Goal: Information Seeking & Learning: Learn about a topic

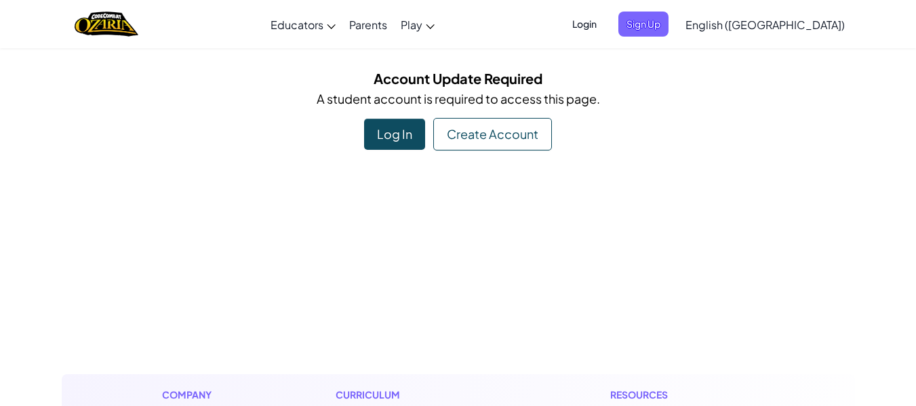
click at [410, 140] on div "Log In" at bounding box center [394, 134] width 61 height 31
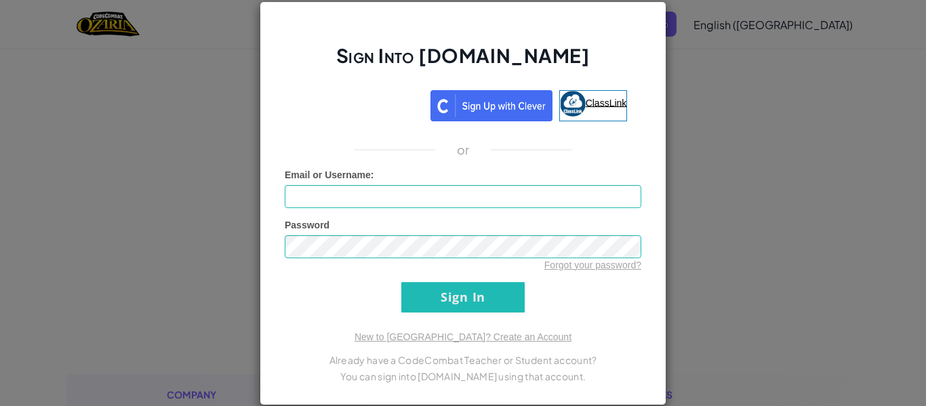
click at [601, 109] on link "ClassLink" at bounding box center [593, 105] width 68 height 31
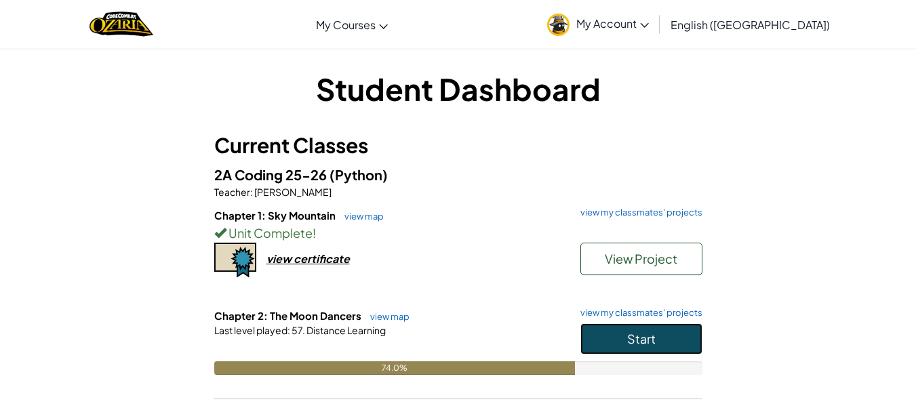
click at [645, 351] on button "Start" at bounding box center [641, 338] width 122 height 31
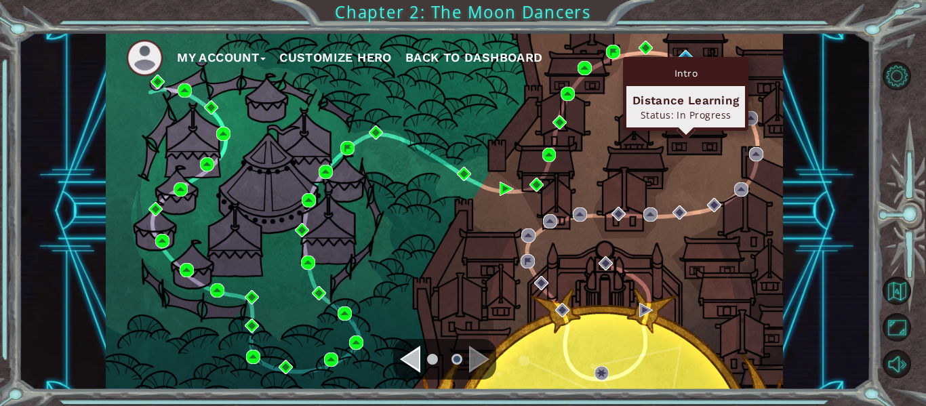
click at [683, 60] on div "Intro Distance Learning Status: In Progress" at bounding box center [685, 94] width 125 height 74
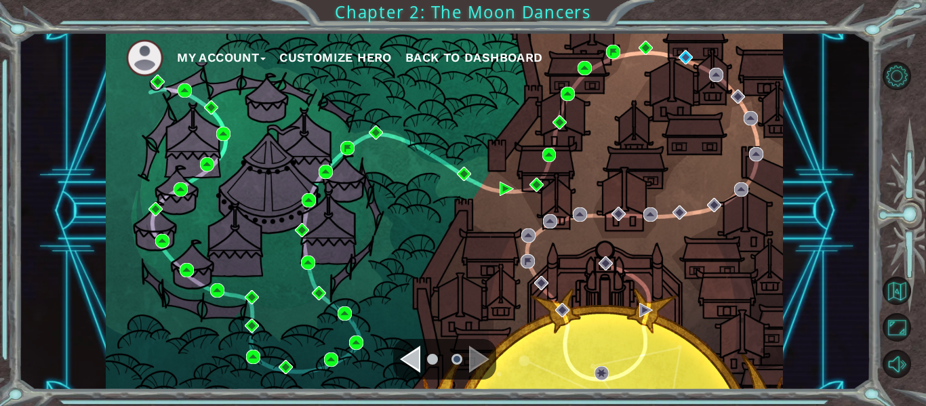
click at [685, 49] on ul "My Account Customize Hero Back to Dashboard" at bounding box center [454, 57] width 657 height 37
click at [686, 52] on img at bounding box center [686, 57] width 14 height 14
click at [686, 52] on body "My Account Customize Hero Back to Dashboard Chapter 2: The Moon Dancers Intro D…" at bounding box center [463, 203] width 926 height 406
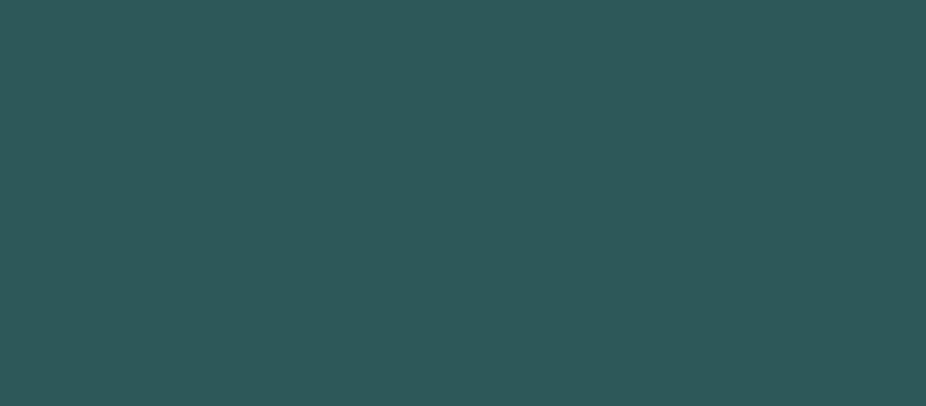
click at [686, 52] on body at bounding box center [463, 203] width 926 height 406
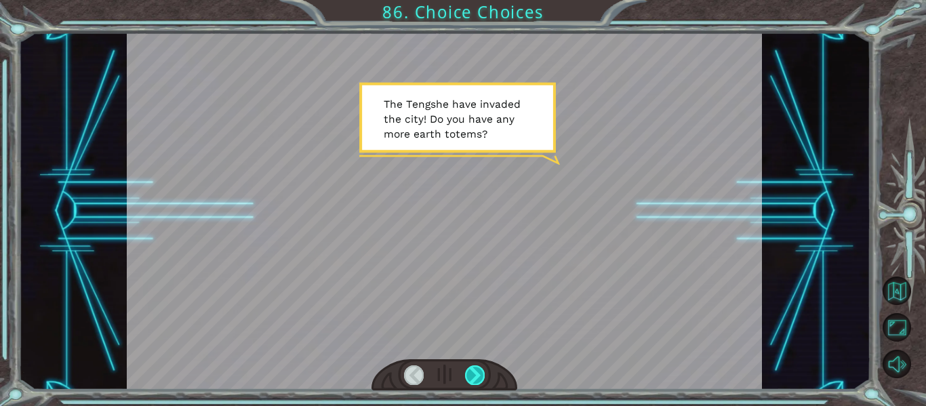
click at [475, 376] on div at bounding box center [475, 375] width 20 height 19
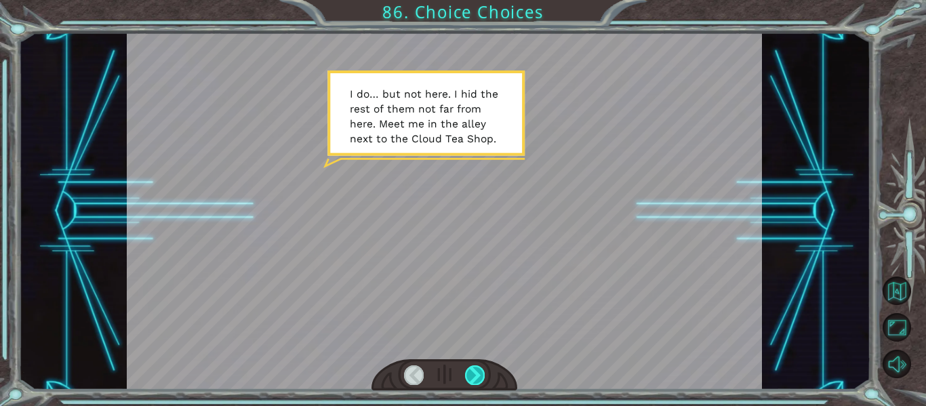
click at [471, 378] on div at bounding box center [475, 375] width 20 height 19
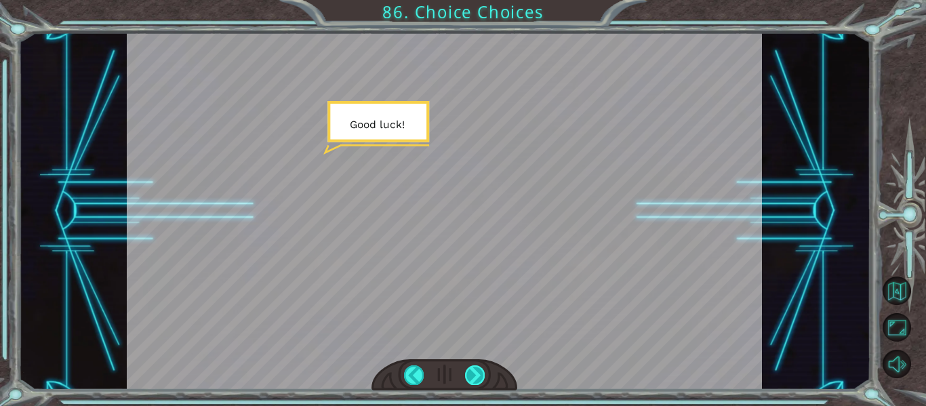
click at [469, 381] on div at bounding box center [475, 375] width 20 height 19
click at [469, 374] on div at bounding box center [475, 375] width 20 height 19
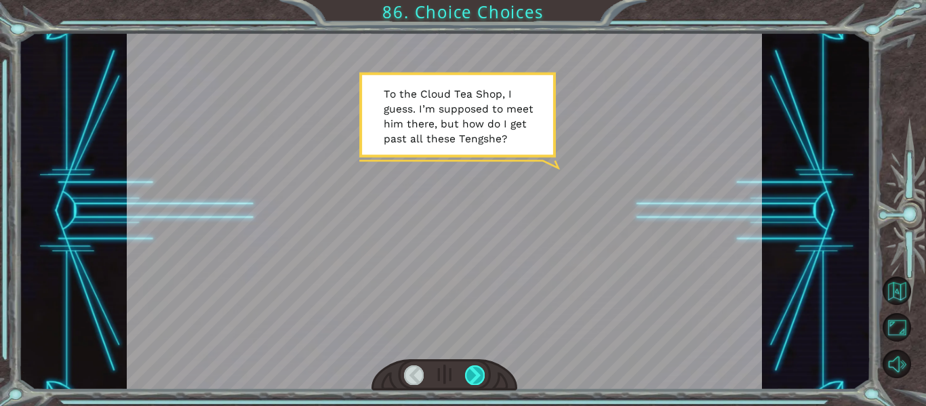
click at [472, 367] on div at bounding box center [475, 375] width 20 height 19
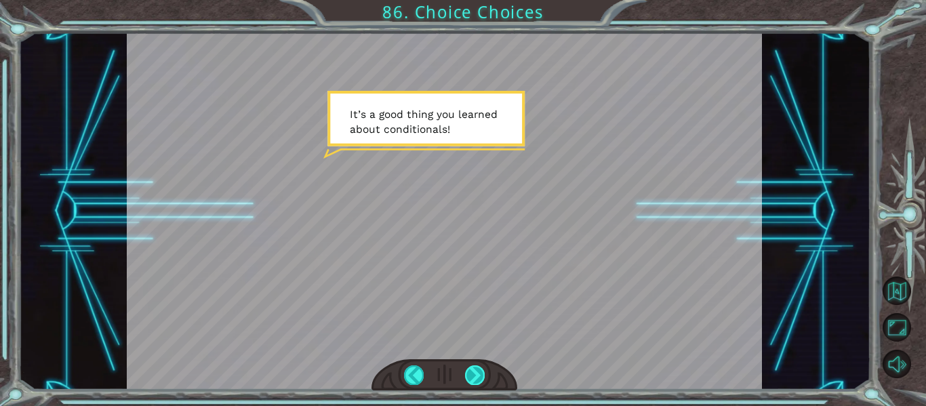
click at [472, 366] on div at bounding box center [475, 375] width 20 height 19
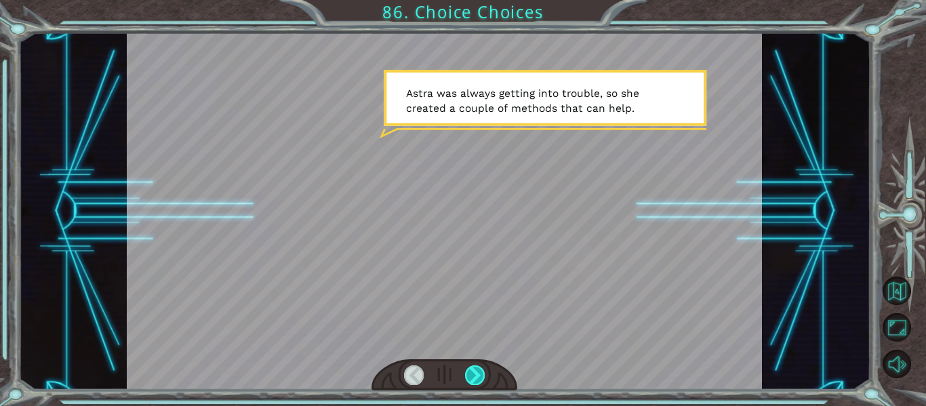
click at [476, 372] on div at bounding box center [475, 375] width 20 height 19
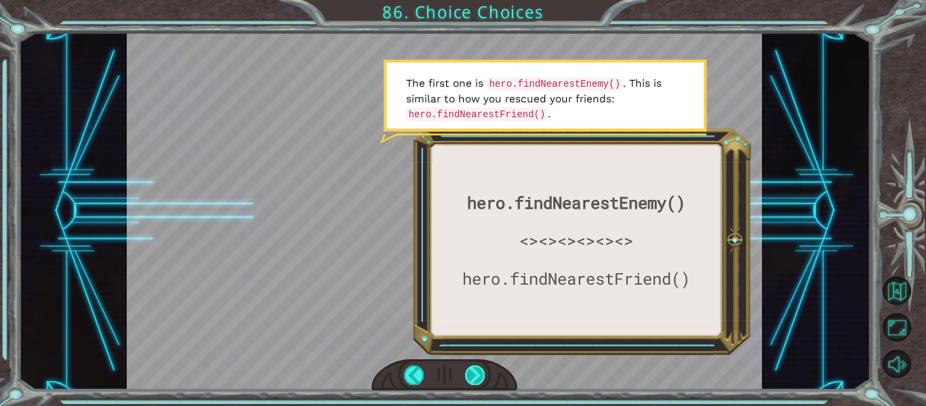
click at [479, 376] on div at bounding box center [475, 375] width 20 height 19
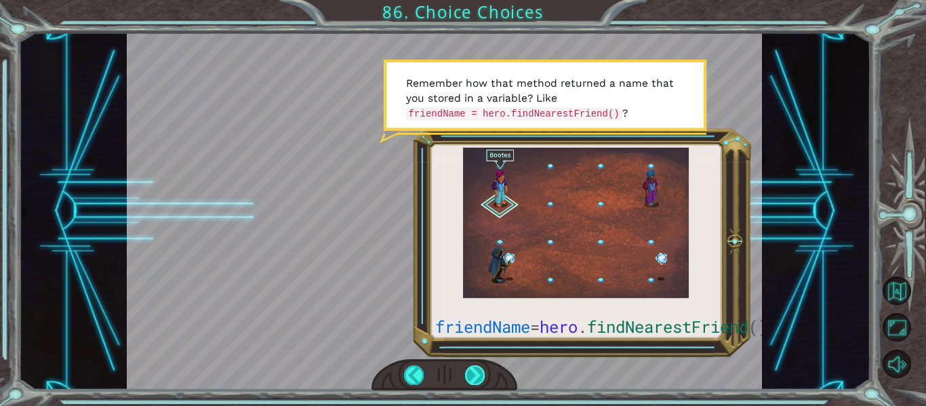
click at [473, 377] on div at bounding box center [475, 375] width 20 height 19
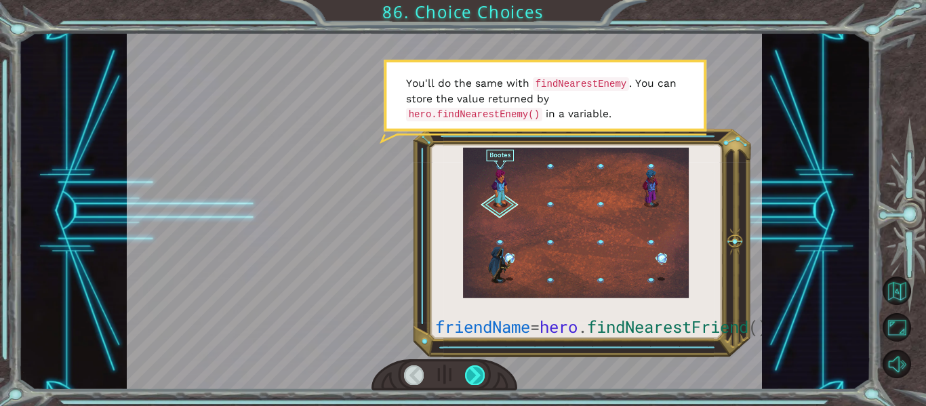
click at [471, 377] on div at bounding box center [475, 375] width 20 height 19
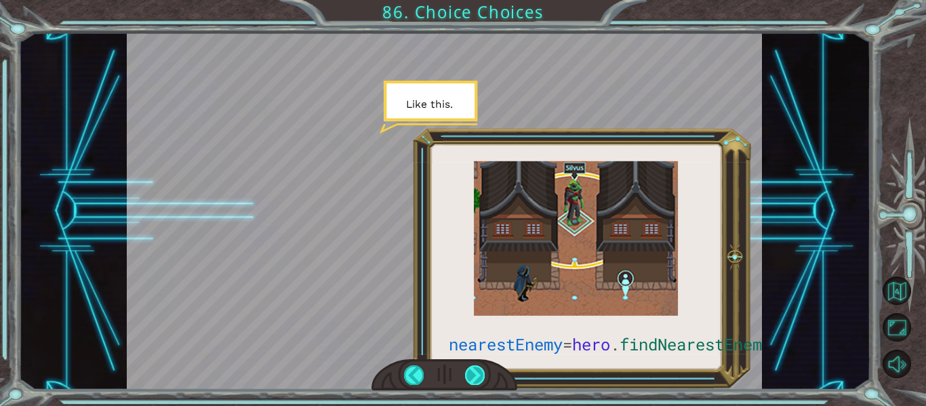
click at [477, 378] on div at bounding box center [475, 375] width 20 height 19
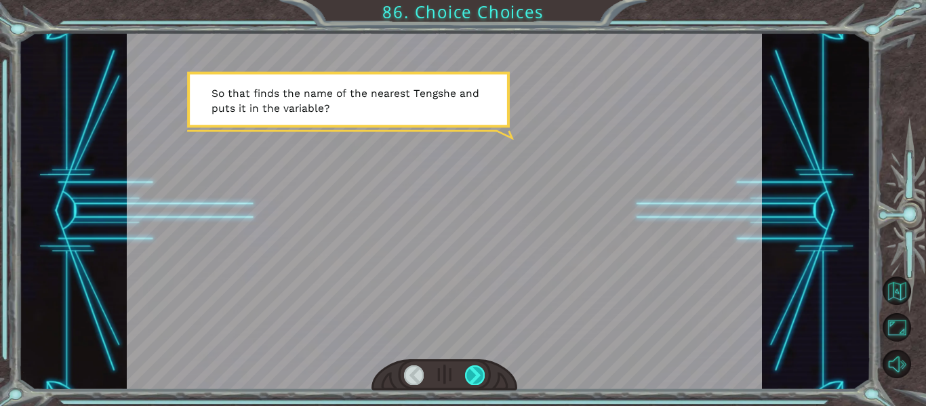
click at [480, 378] on div at bounding box center [475, 375] width 20 height 19
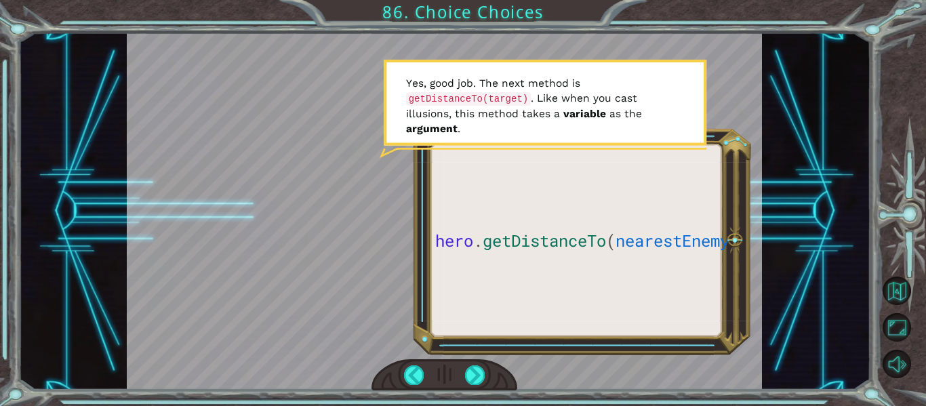
click at [422, 276] on div at bounding box center [445, 211] width 636 height 357
click at [471, 369] on div at bounding box center [475, 375] width 20 height 19
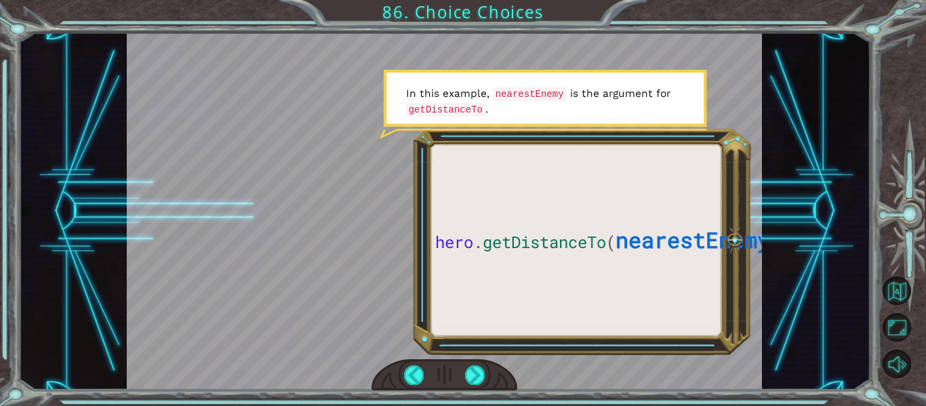
click at [471, 363] on div at bounding box center [445, 375] width 146 height 32
click at [473, 377] on div at bounding box center [475, 375] width 20 height 19
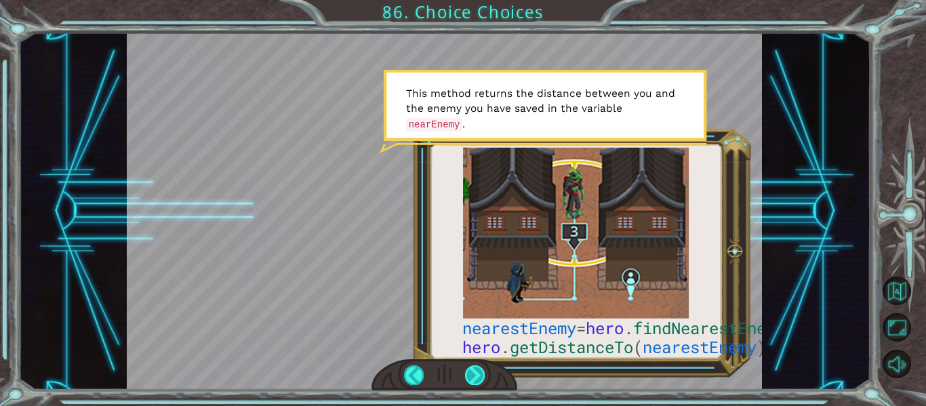
click at [475, 370] on div at bounding box center [475, 375] width 20 height 19
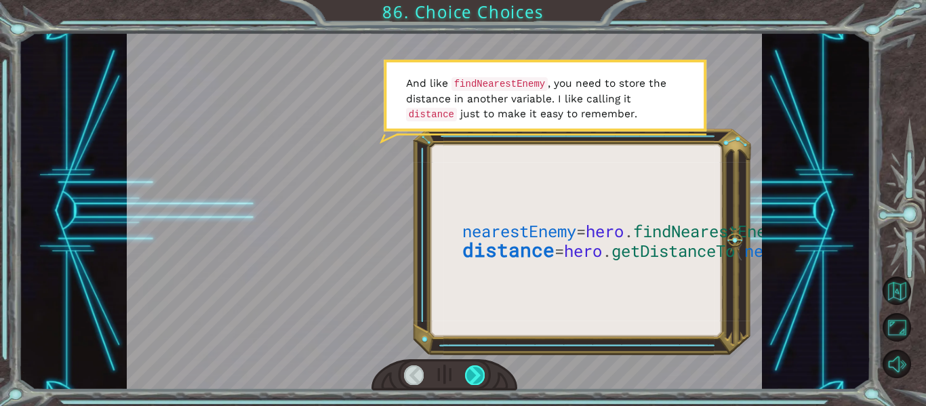
click at [475, 370] on div at bounding box center [475, 375] width 20 height 19
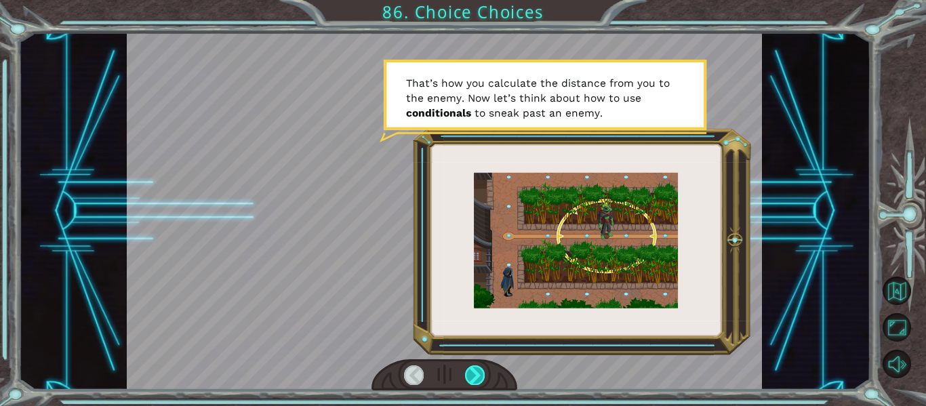
click at [475, 370] on div at bounding box center [475, 375] width 20 height 19
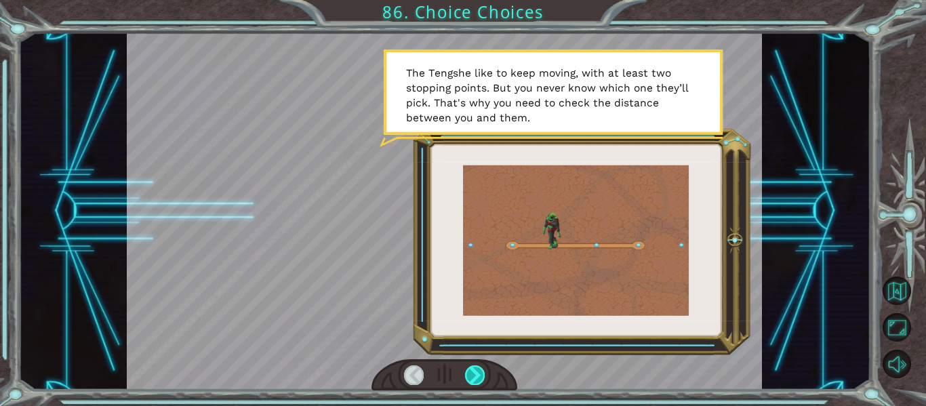
click at [475, 370] on div at bounding box center [475, 375] width 20 height 19
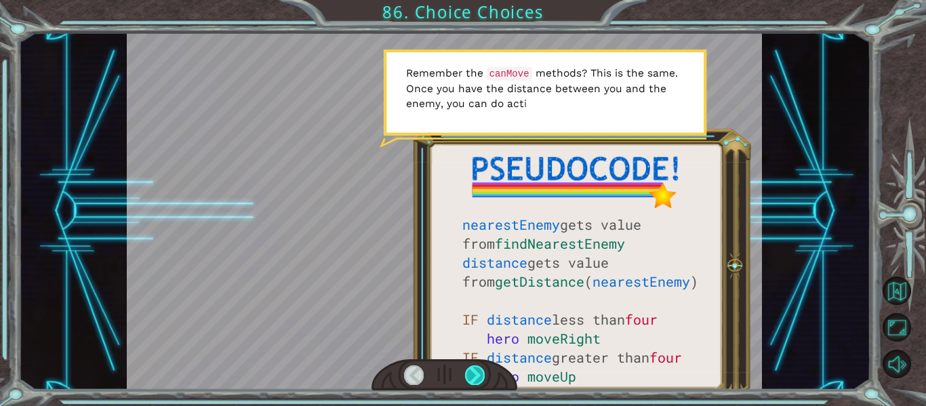
click at [475, 370] on div at bounding box center [475, 375] width 20 height 19
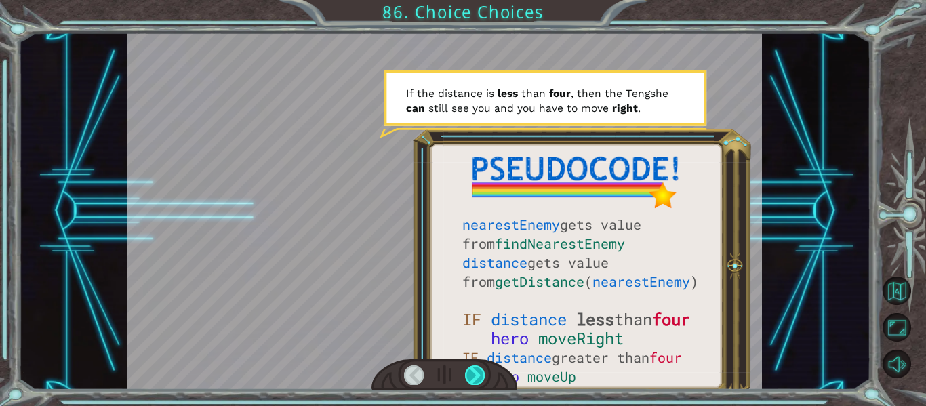
click at [475, 370] on div at bounding box center [475, 375] width 20 height 19
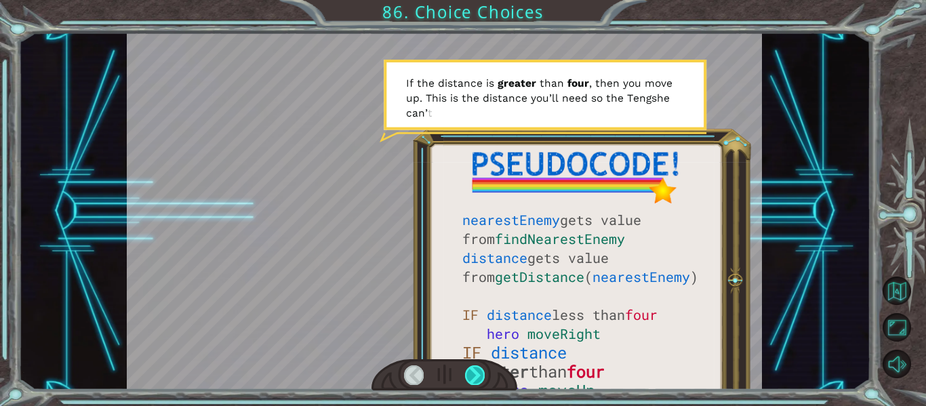
click at [475, 370] on div at bounding box center [475, 375] width 20 height 19
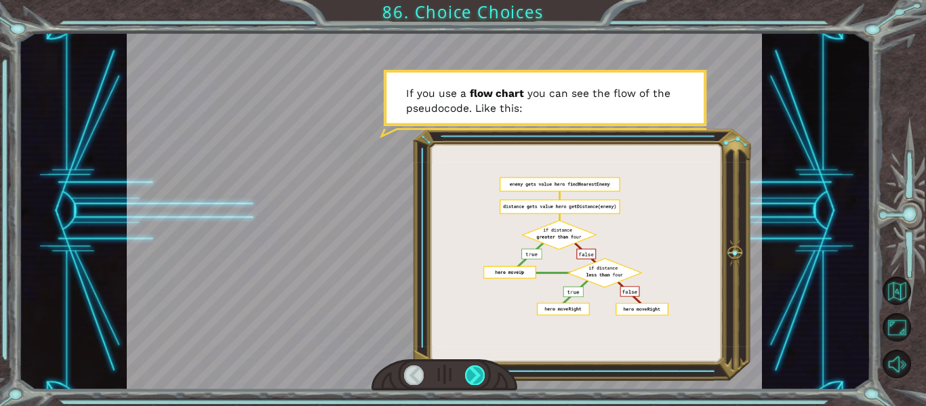
click at [475, 370] on div at bounding box center [475, 375] width 20 height 19
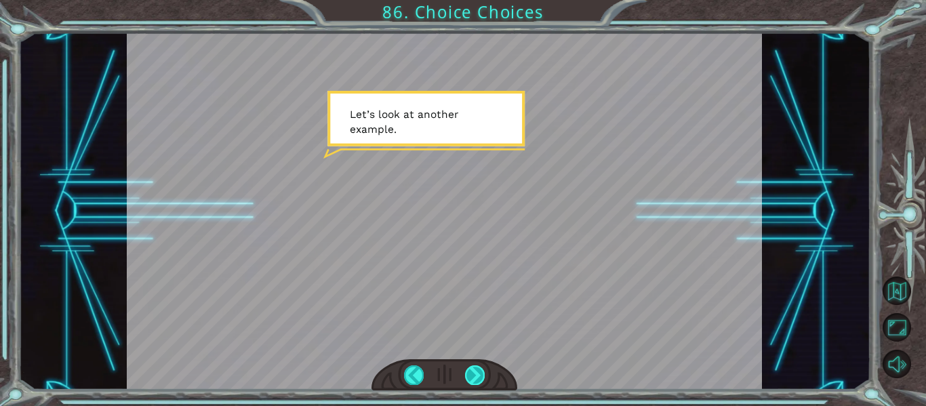
click at [475, 370] on div at bounding box center [475, 375] width 20 height 19
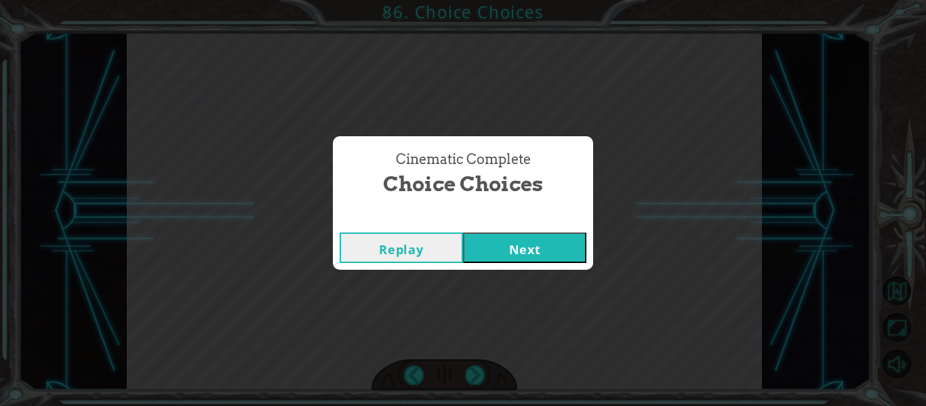
click at [553, 243] on button "Next" at bounding box center [524, 248] width 123 height 31
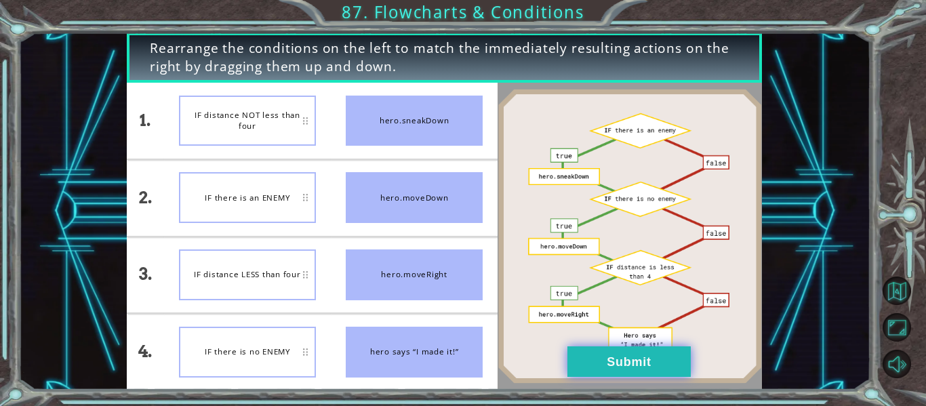
click at [640, 370] on button "Submit" at bounding box center [629, 362] width 123 height 31
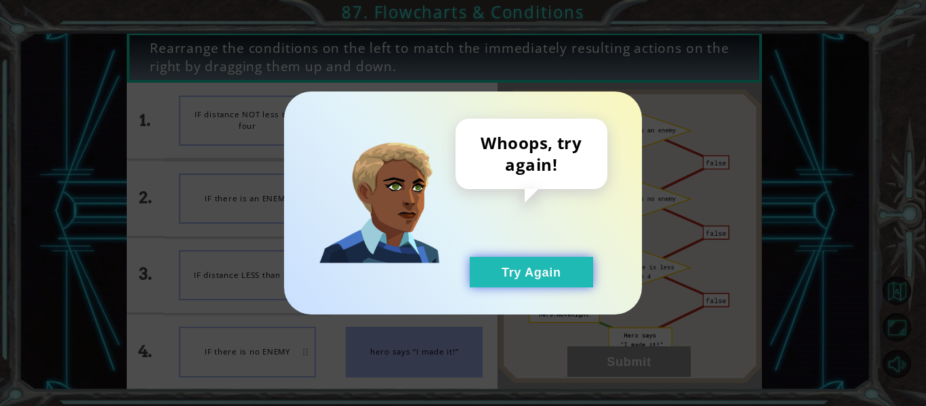
click at [546, 283] on button "Try Again" at bounding box center [531, 272] width 123 height 31
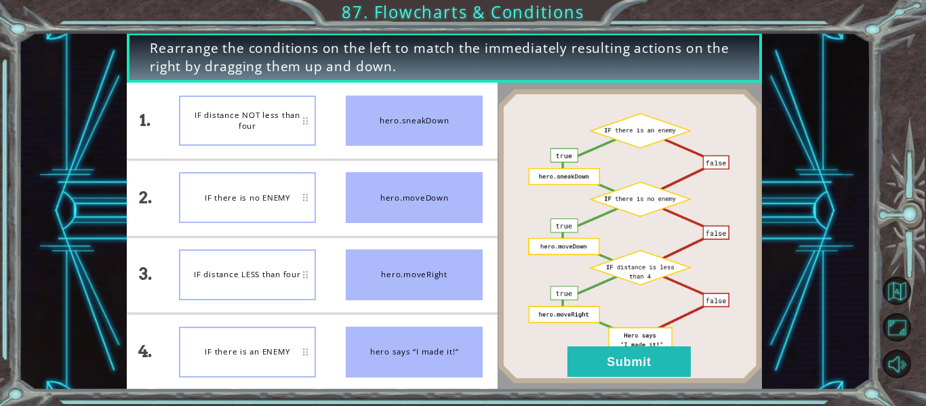
click at [307, 119] on div "IF distance NOT less than four" at bounding box center [247, 121] width 137 height 51
click at [627, 379] on img at bounding box center [630, 236] width 264 height 295
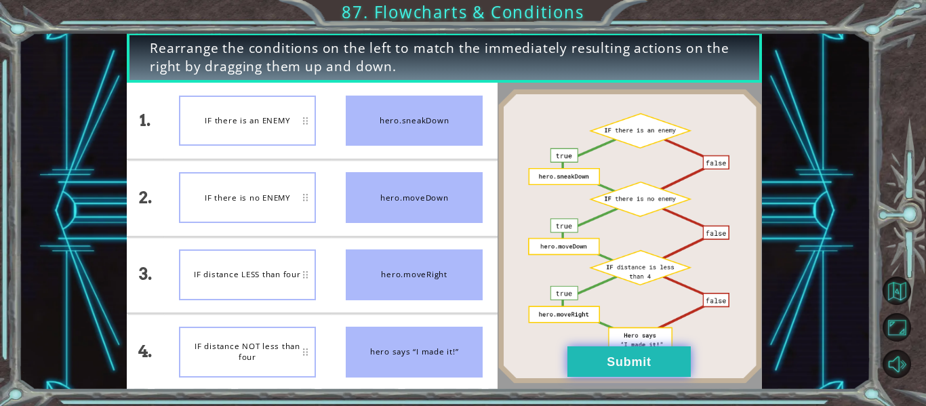
click at [625, 352] on button "Submit" at bounding box center [629, 362] width 123 height 31
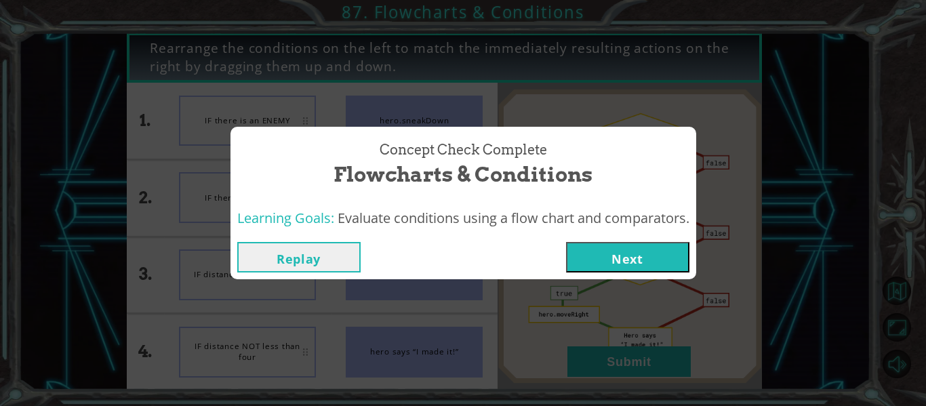
click at [619, 262] on button "Next" at bounding box center [627, 257] width 123 height 31
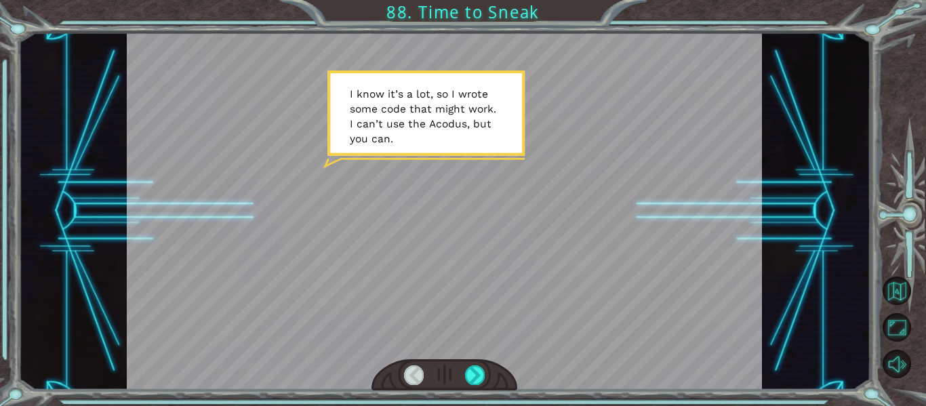
drag, startPoint x: 619, startPoint y: 262, endPoint x: 467, endPoint y: 361, distance: 181.9
click at [467, 361] on div at bounding box center [445, 211] width 636 height 357
click at [473, 374] on div at bounding box center [475, 375] width 20 height 19
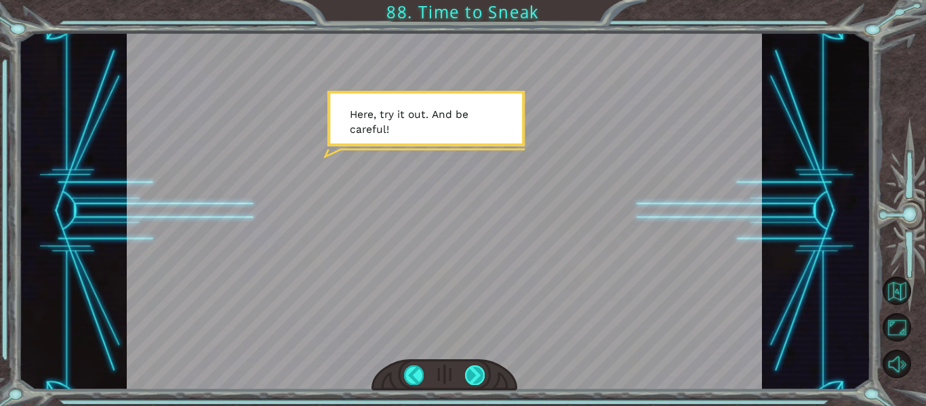
click at [476, 375] on div at bounding box center [475, 375] width 20 height 19
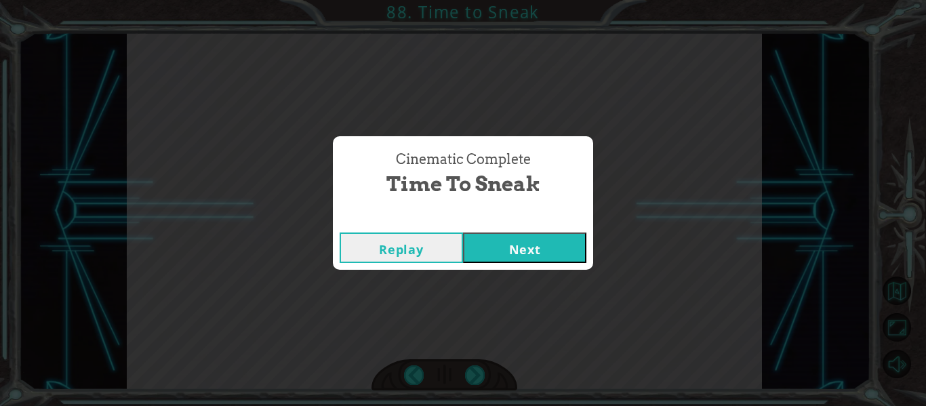
click at [531, 258] on button "Next" at bounding box center [524, 248] width 123 height 31
